Goal: Transaction & Acquisition: Purchase product/service

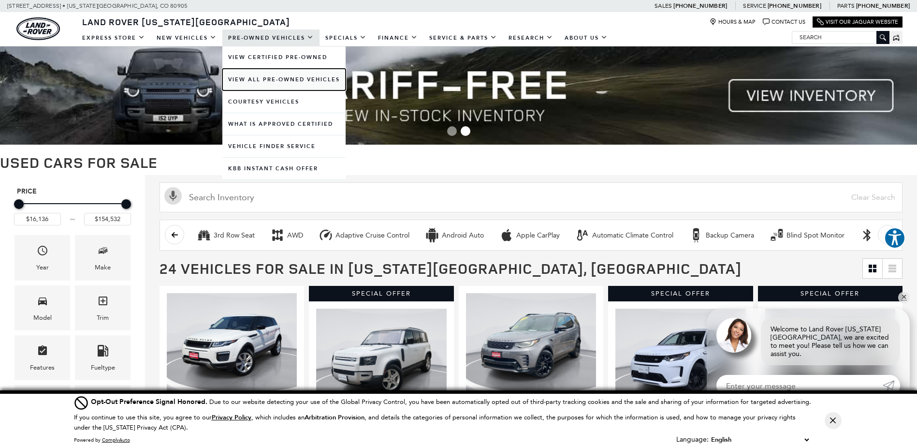
click at [278, 74] on link "View All Pre-Owned Vehicles" at bounding box center [283, 80] width 123 height 22
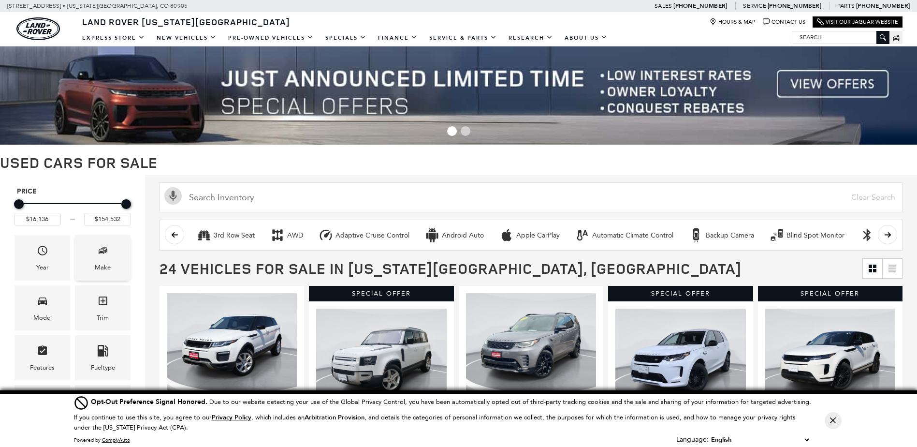
click at [89, 255] on div "Make" at bounding box center [103, 257] width 56 height 45
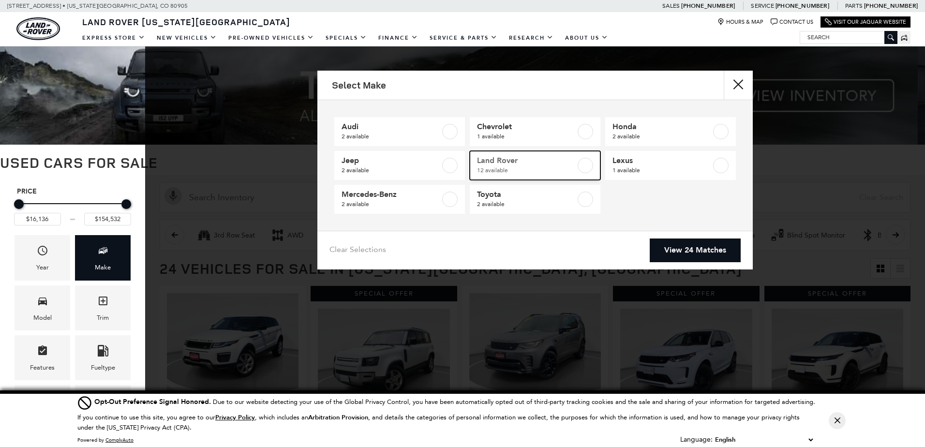
drag, startPoint x: 576, startPoint y: 162, endPoint x: 584, endPoint y: 171, distance: 11.6
click at [576, 162] on link "Land Rover 12 available" at bounding box center [535, 165] width 131 height 29
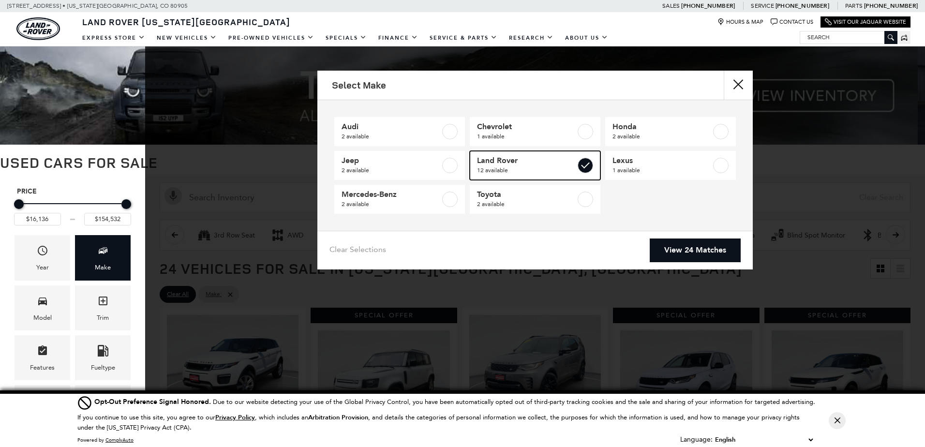
type input "$16,945"
checkbox input "true"
click at [691, 244] on link "View 12 Matches" at bounding box center [694, 250] width 91 height 24
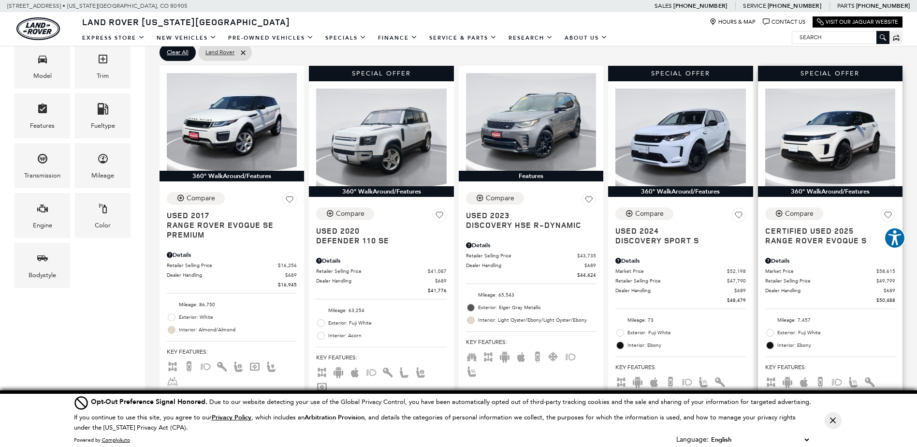
scroll to position [290, 0]
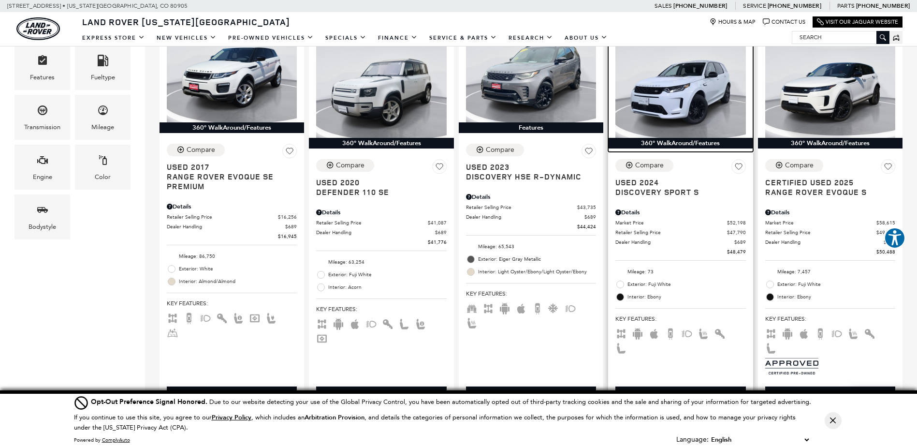
click at [678, 97] on img at bounding box center [681, 89] width 130 height 98
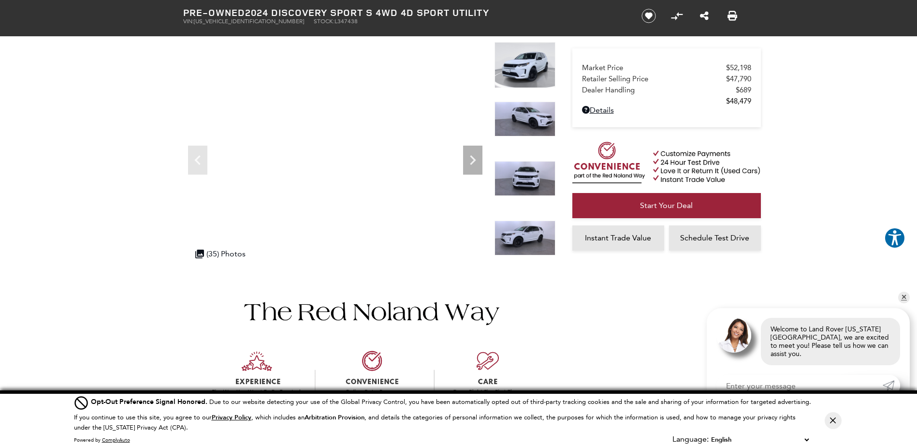
scroll to position [48, 0]
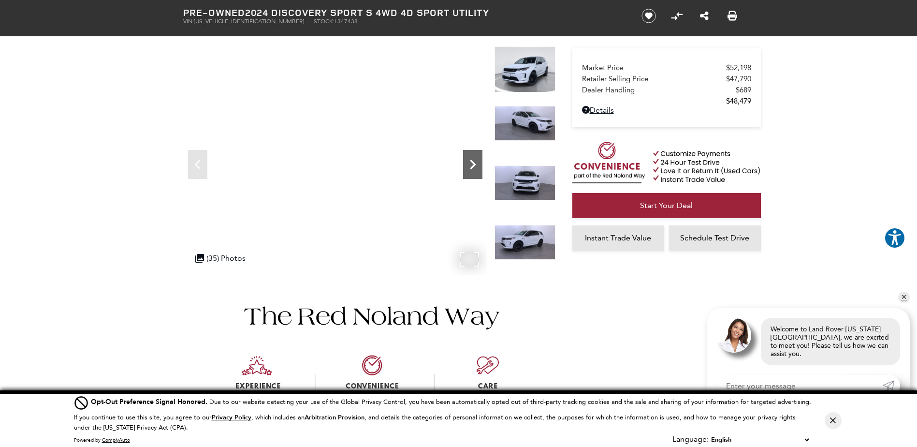
click at [470, 161] on icon "Next" at bounding box center [472, 164] width 19 height 19
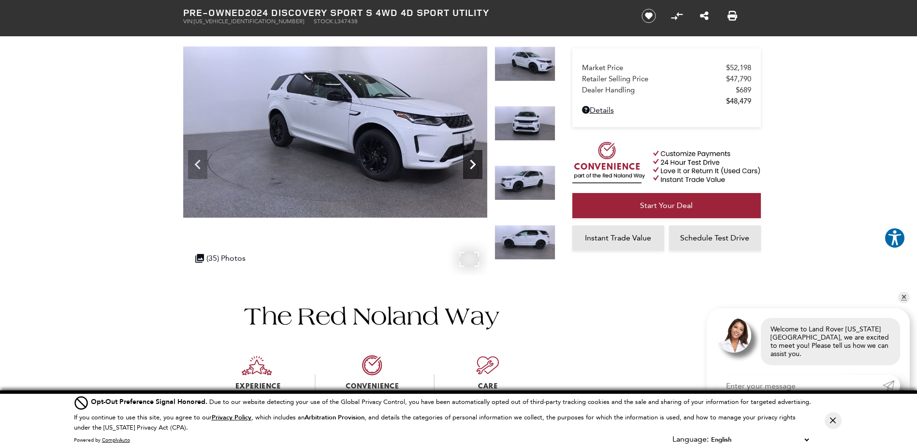
click at [470, 161] on icon "Next" at bounding box center [472, 164] width 19 height 19
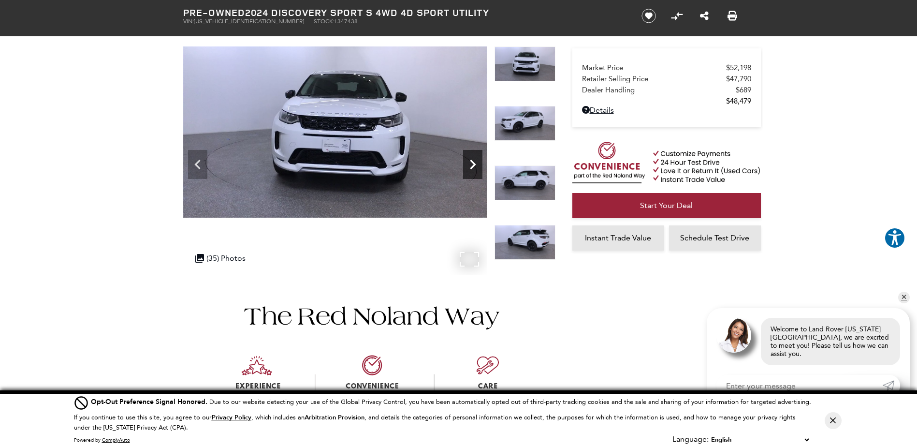
click at [470, 161] on icon "Next" at bounding box center [472, 164] width 19 height 19
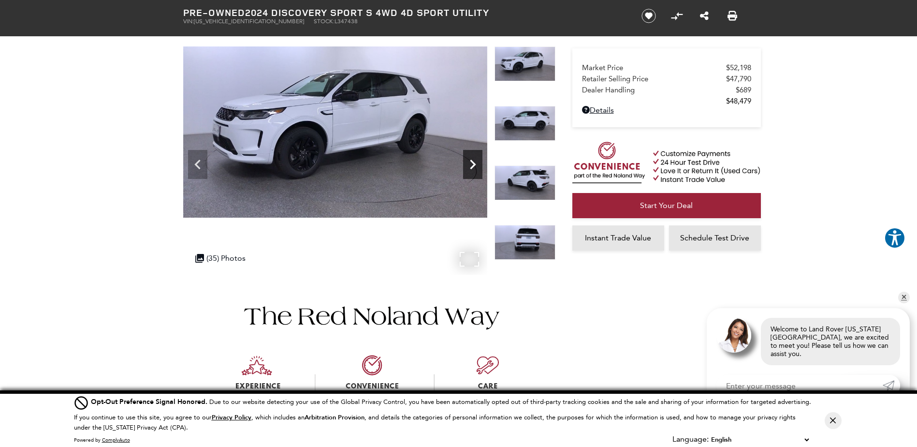
click at [470, 161] on icon "Next" at bounding box center [472, 164] width 19 height 19
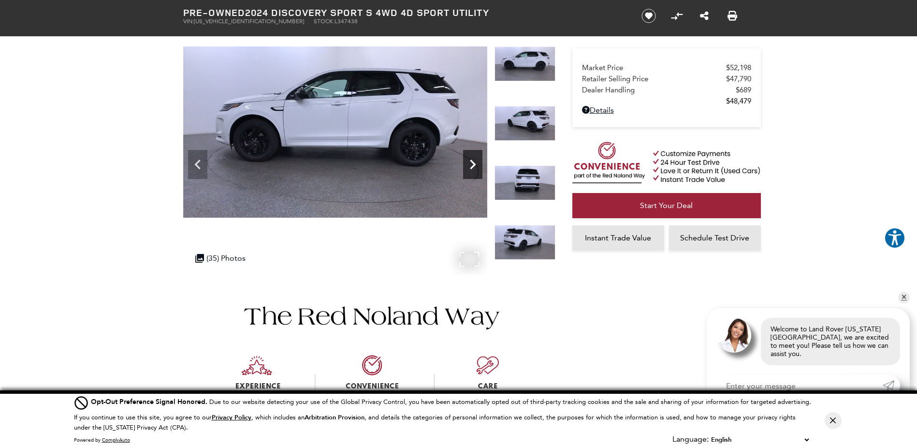
click at [470, 161] on icon "Next" at bounding box center [472, 164] width 19 height 19
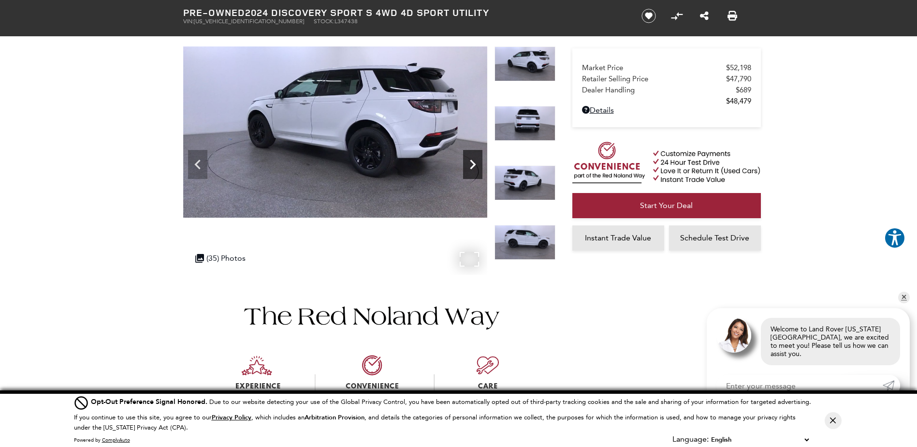
click at [470, 161] on icon "Next" at bounding box center [472, 164] width 19 height 19
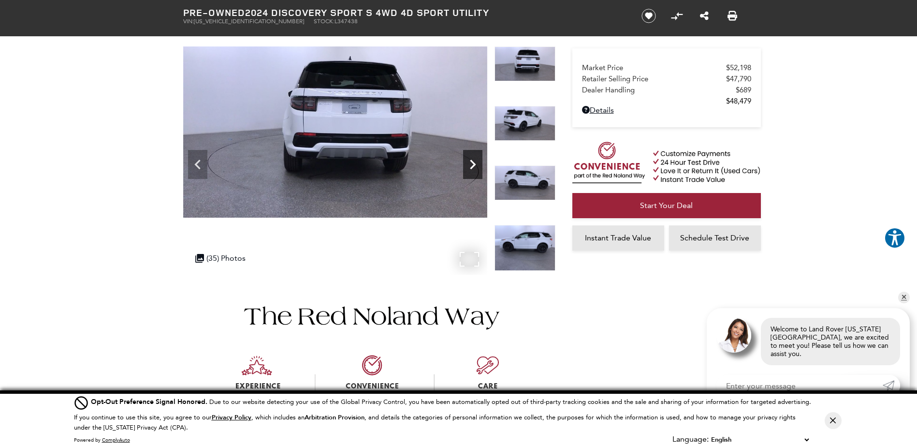
click at [470, 161] on icon "Next" at bounding box center [472, 164] width 19 height 19
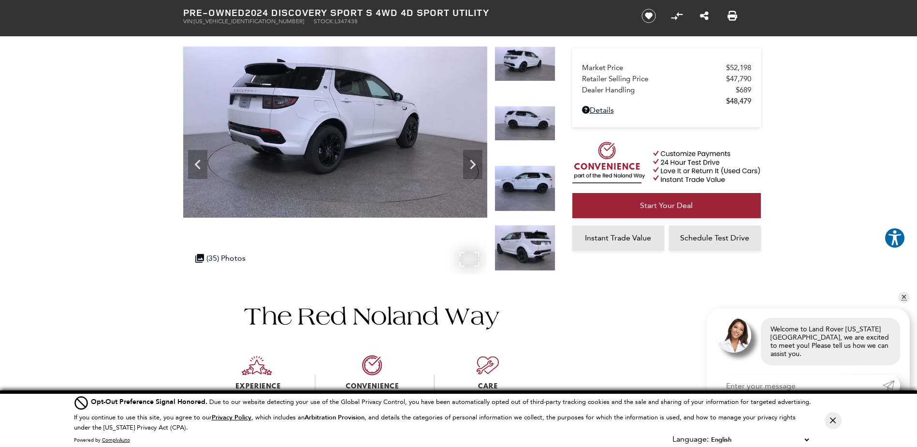
scroll to position [0, 0]
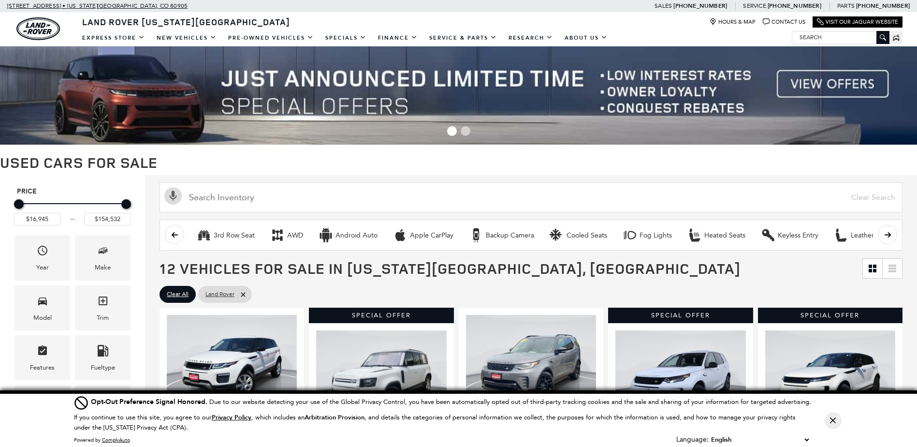
scroll to position [290, 0]
